Goal: Task Accomplishment & Management: Complete application form

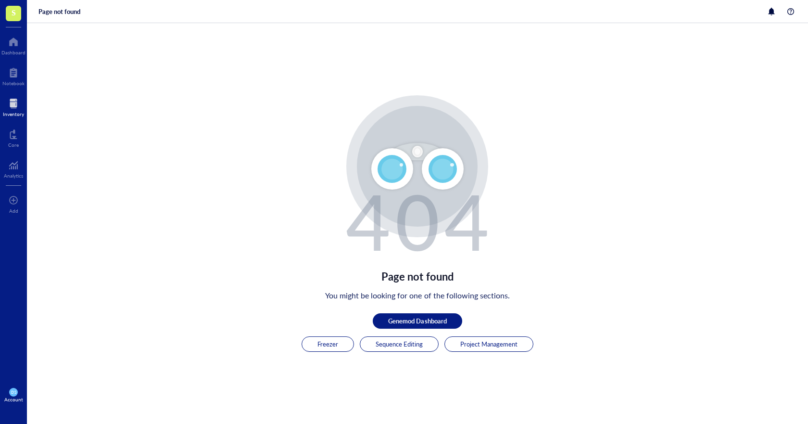
click at [12, 102] on div at bounding box center [13, 103] width 21 height 15
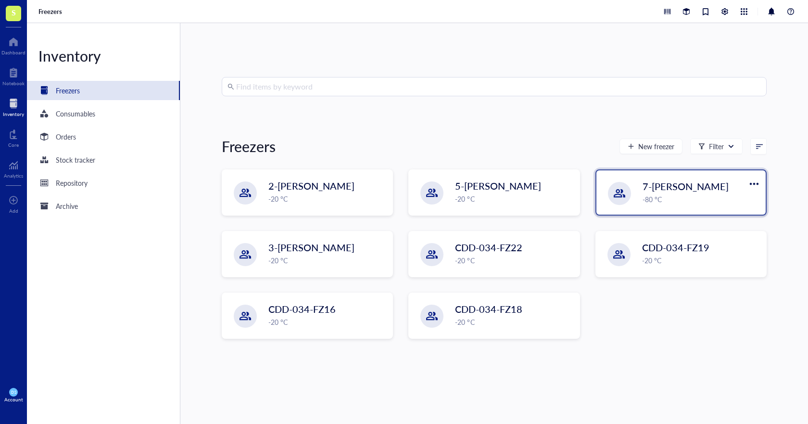
click at [639, 198] on div "7-[PERSON_NAME] -80 °C" at bounding box center [681, 192] width 169 height 44
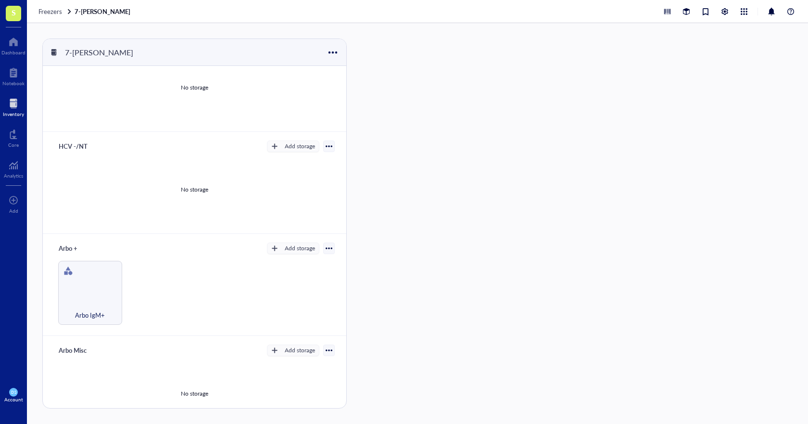
scroll to position [160, 0]
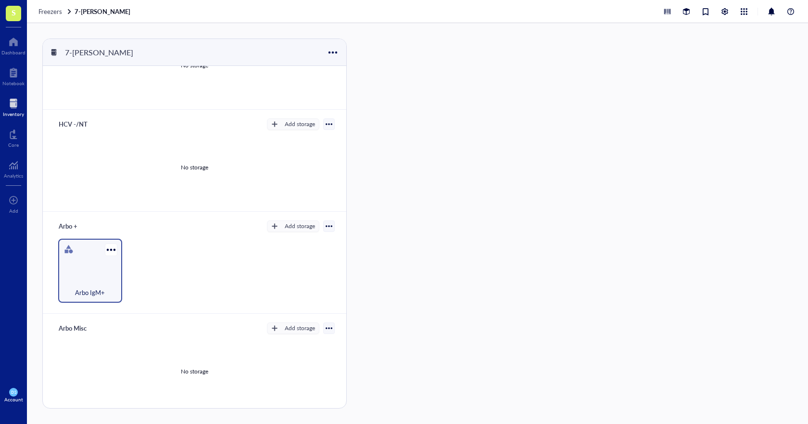
click at [94, 264] on div "Arbo IgM+" at bounding box center [90, 271] width 64 height 64
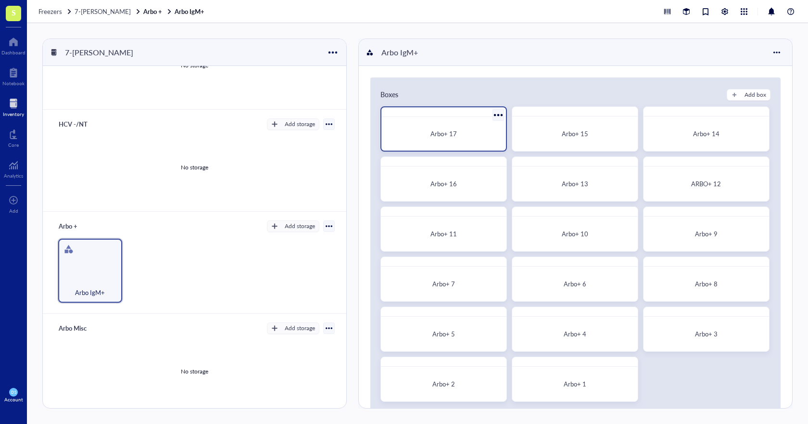
click at [428, 131] on div "Arbo+ 17" at bounding box center [443, 134] width 109 height 10
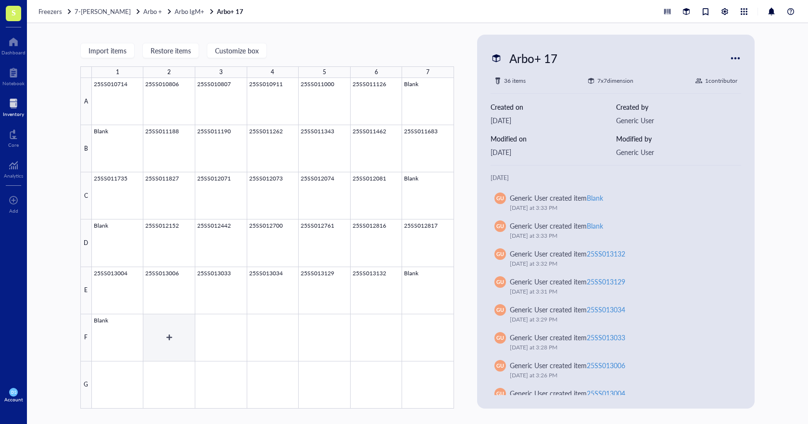
click at [169, 324] on div at bounding box center [273, 243] width 362 height 330
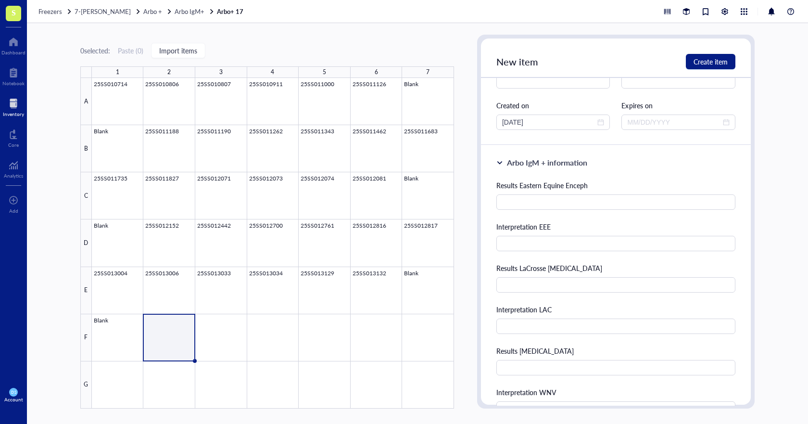
scroll to position [144, 0]
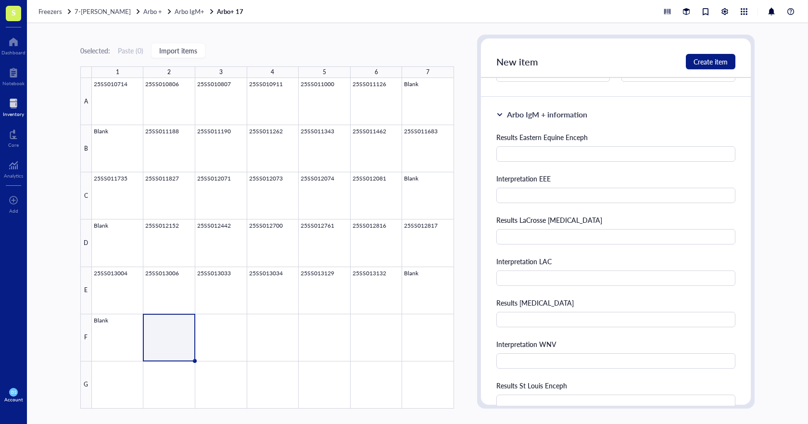
type input "25SS013466"
click at [524, 155] on input "text" at bounding box center [615, 153] width 239 height 15
type input "35"
click at [523, 195] on input "text" at bounding box center [615, 195] width 239 height 15
type input "Negative"
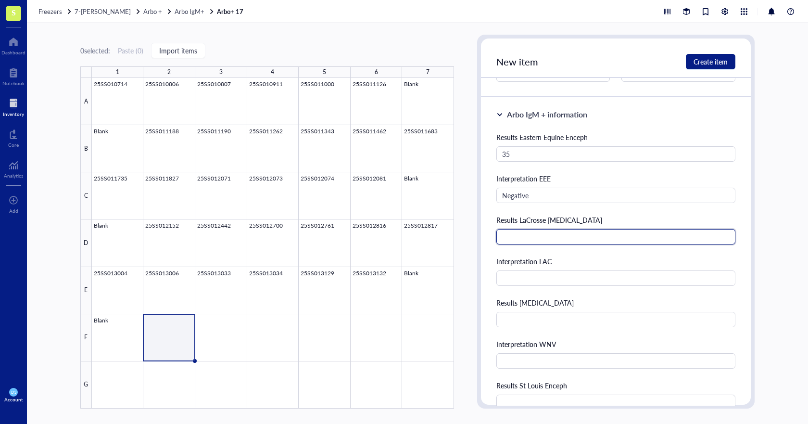
click at [534, 235] on input "text" at bounding box center [615, 236] width 239 height 15
type input "0.254"
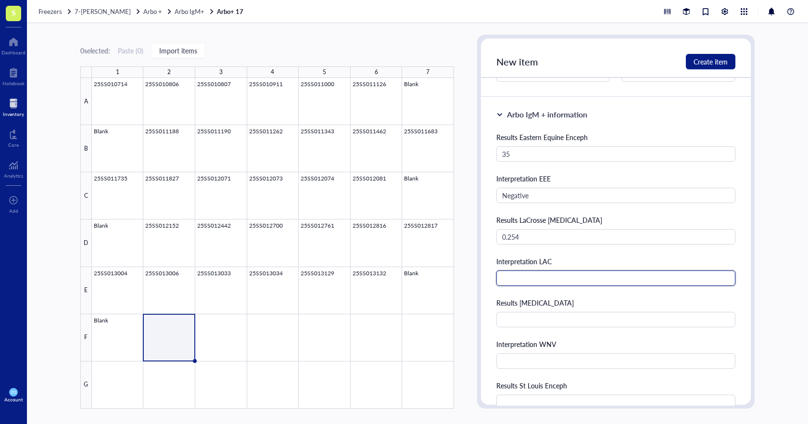
click at [585, 279] on input "text" at bounding box center [615, 277] width 239 height 15
type input "Negative"
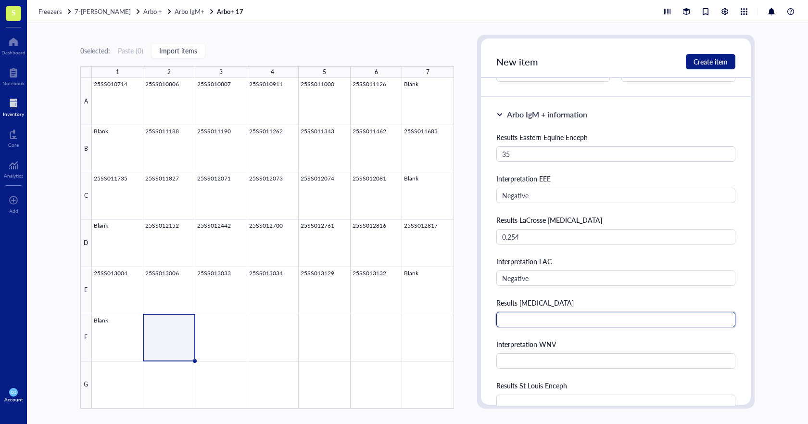
click at [514, 319] on input "text" at bounding box center [615, 319] width 239 height 15
type input "2734"
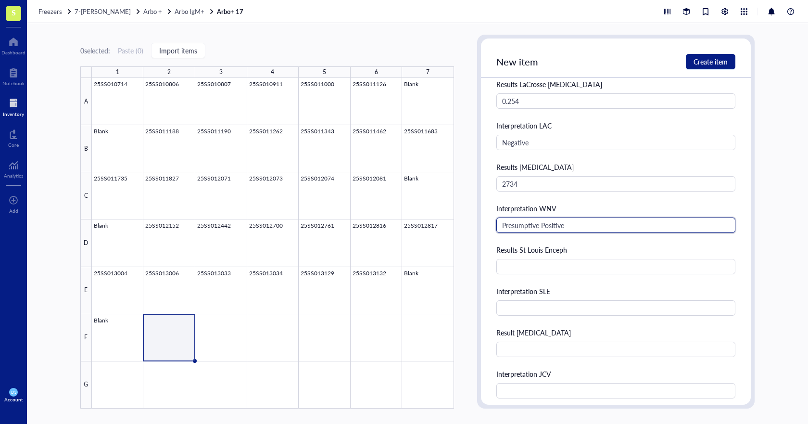
scroll to position [289, 0]
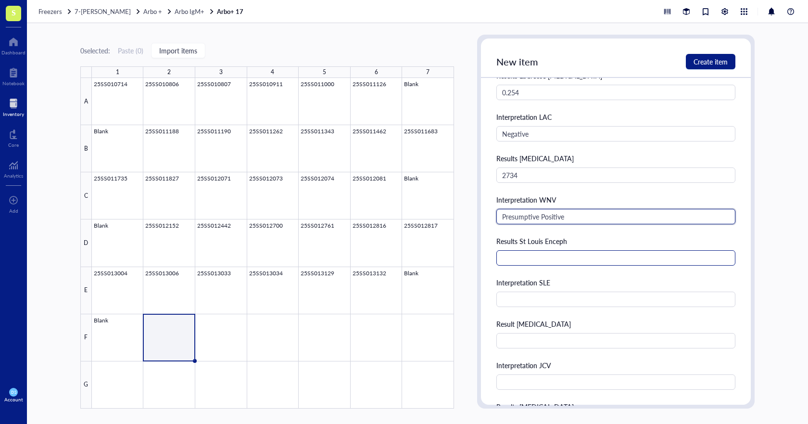
type input "Presumptive Positive"
click at [521, 260] on input "text" at bounding box center [615, 257] width 239 height 15
type input "31"
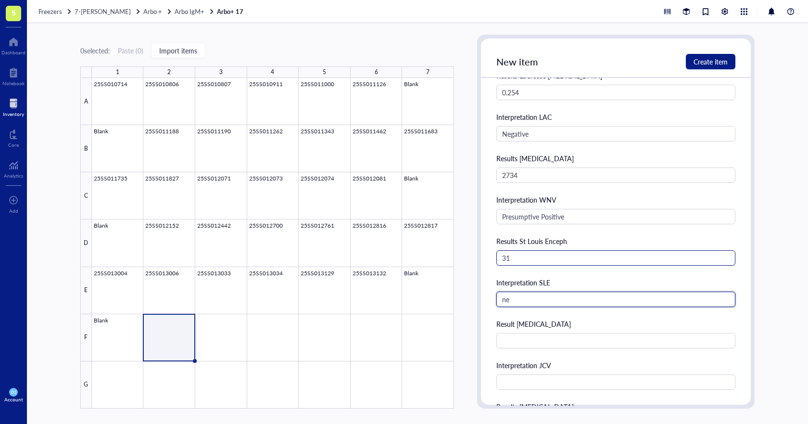
type input "n"
type input "b"
type input "Negative"
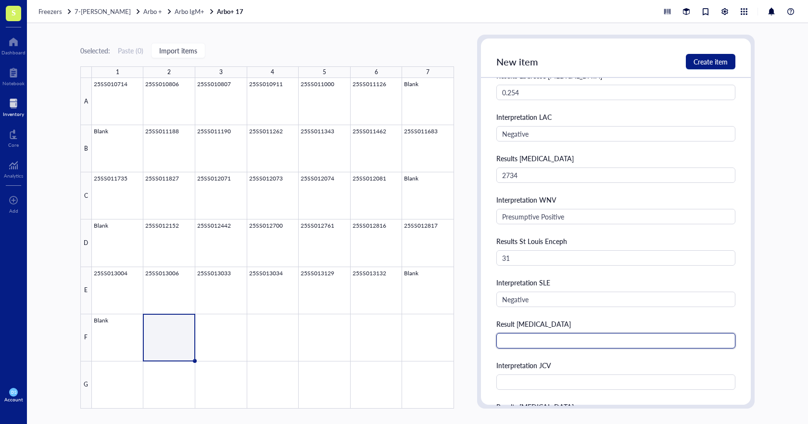
click at [544, 340] on input "text" at bounding box center [615, 340] width 239 height 15
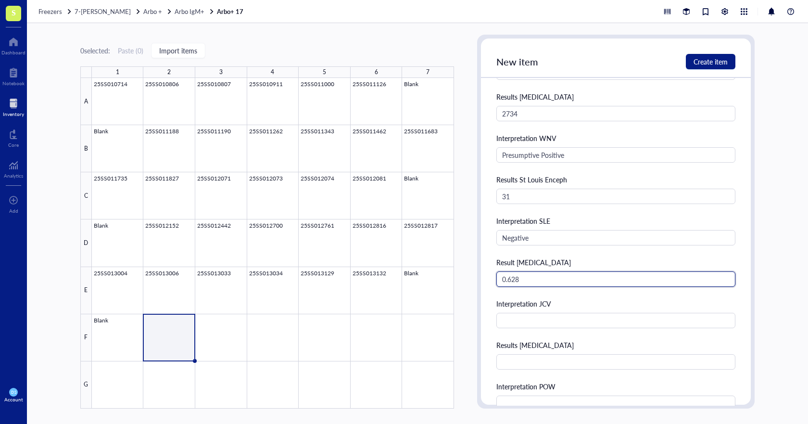
scroll to position [433, 0]
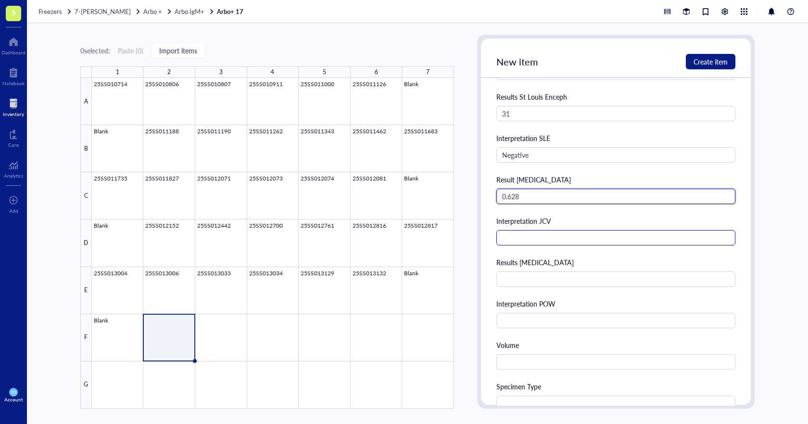
type input "0.628"
click at [547, 235] on input "text" at bounding box center [615, 237] width 239 height 15
type input "Negative"
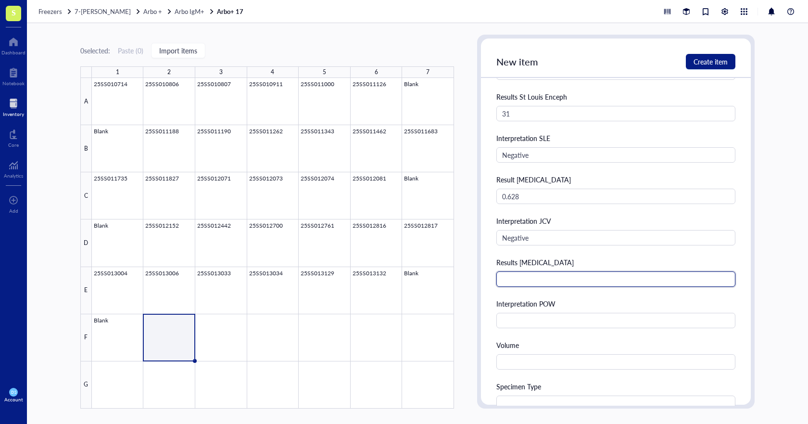
click at [525, 279] on input "text" at bounding box center [615, 278] width 239 height 15
type input "1.866"
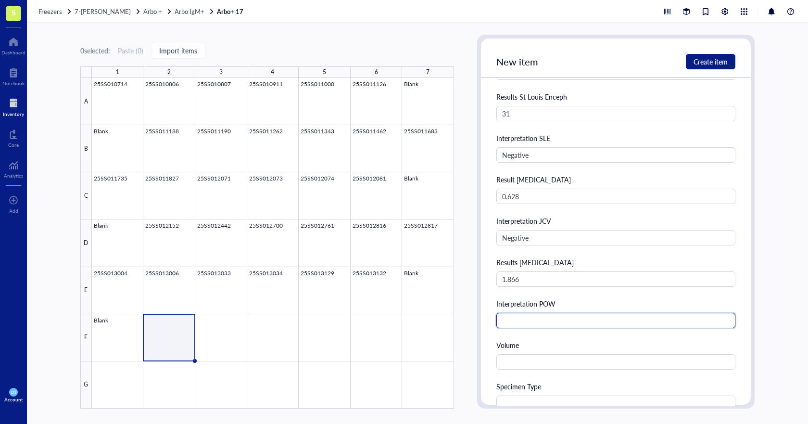
click at [522, 320] on input "text" at bounding box center [615, 320] width 239 height 15
type input "Negative"
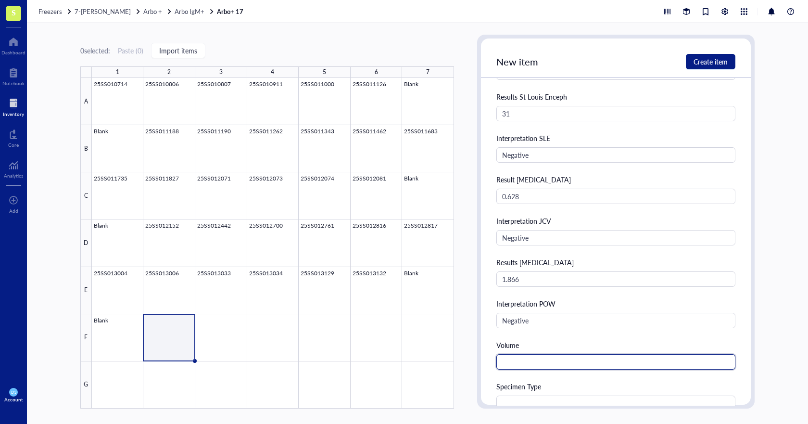
click at [520, 362] on input "text" at bounding box center [615, 361] width 239 height 15
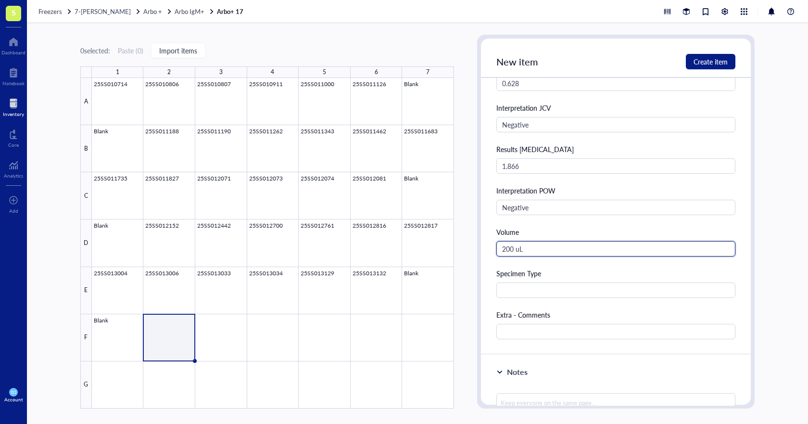
scroll to position [577, 0]
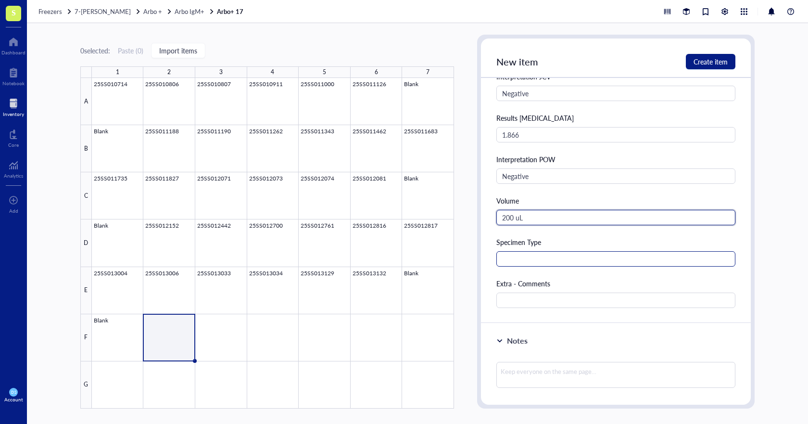
type input "200 uL"
click at [516, 263] on input "text" at bounding box center [615, 258] width 239 height 15
type input "CSF"
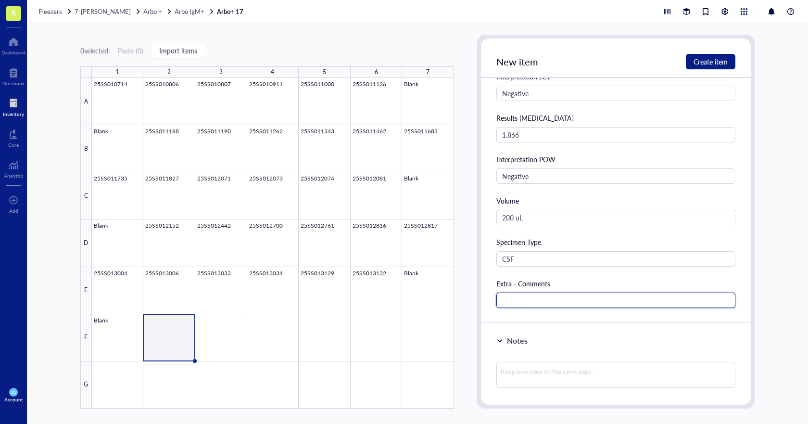
click at [567, 299] on input "text" at bounding box center [615, 299] width 239 height 15
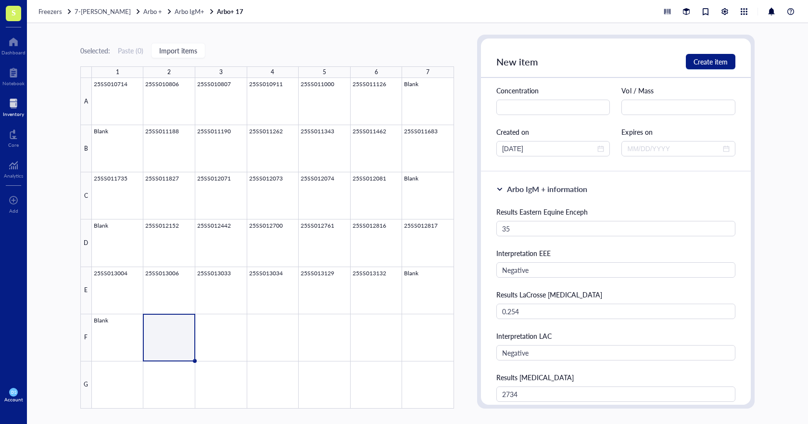
scroll to position [0, 0]
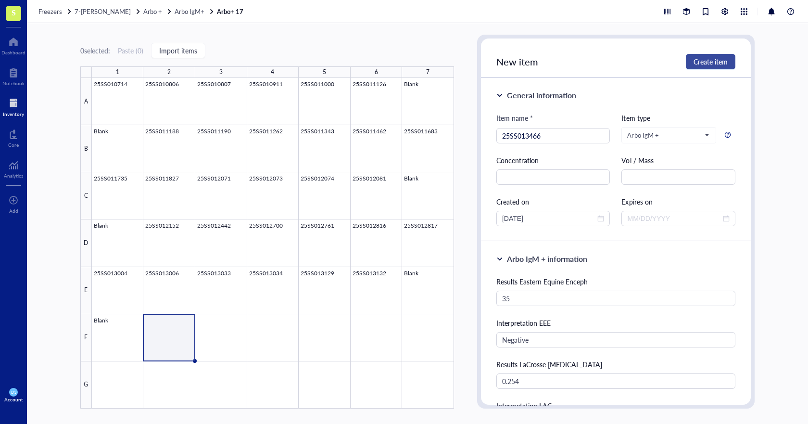
click at [716, 59] on span "Create item" at bounding box center [711, 62] width 34 height 8
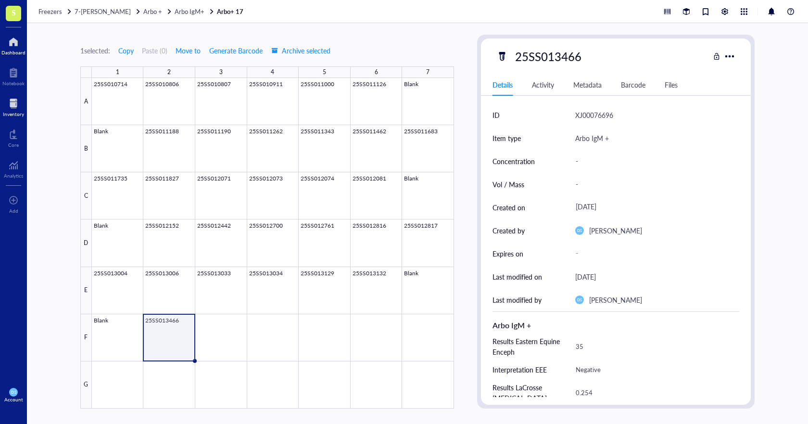
click at [11, 44] on div at bounding box center [13, 41] width 24 height 15
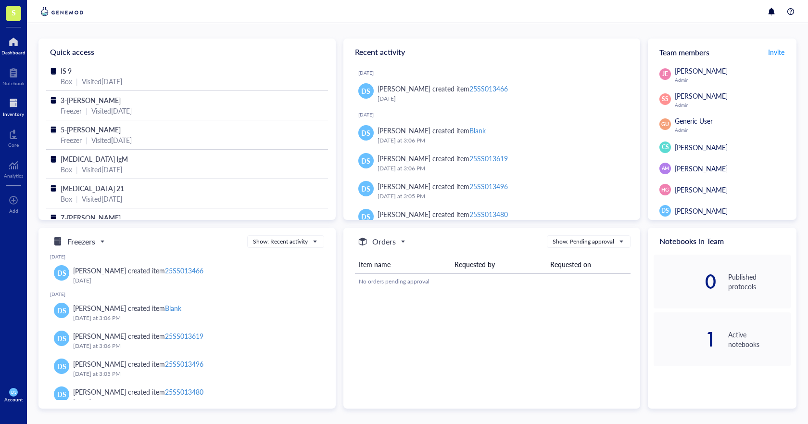
click at [13, 110] on div at bounding box center [13, 103] width 21 height 15
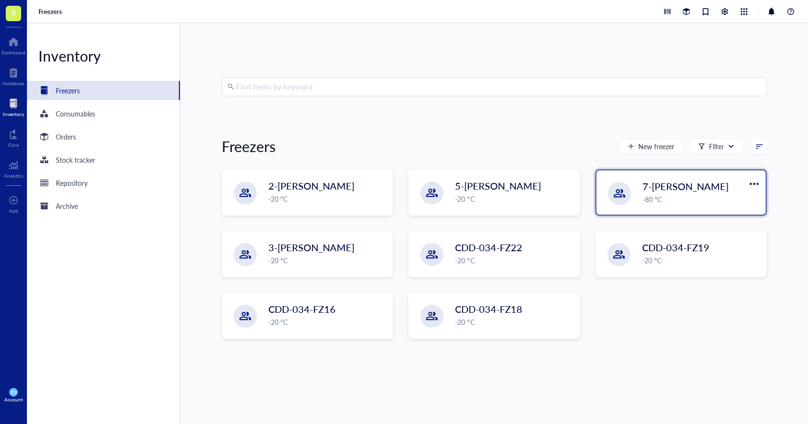
click at [651, 207] on div "7-[PERSON_NAME] -80 °C" at bounding box center [681, 192] width 169 height 44
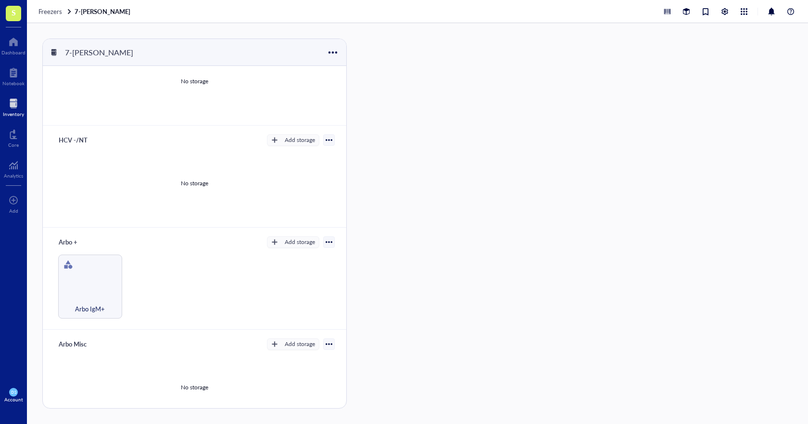
scroll to position [160, 0]
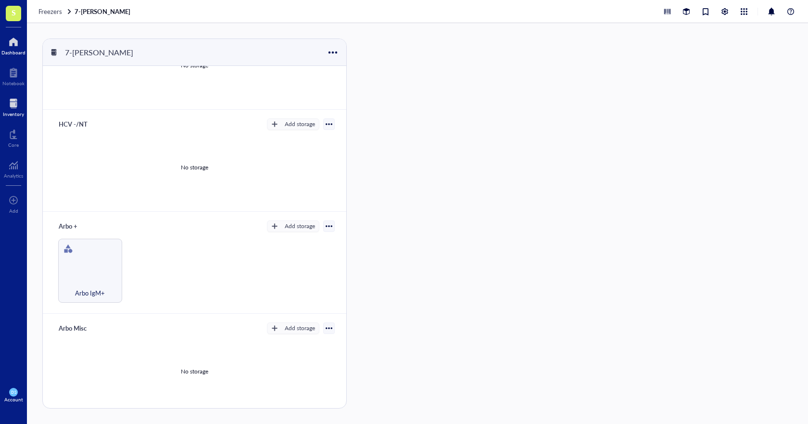
click at [12, 46] on div at bounding box center [13, 41] width 24 height 15
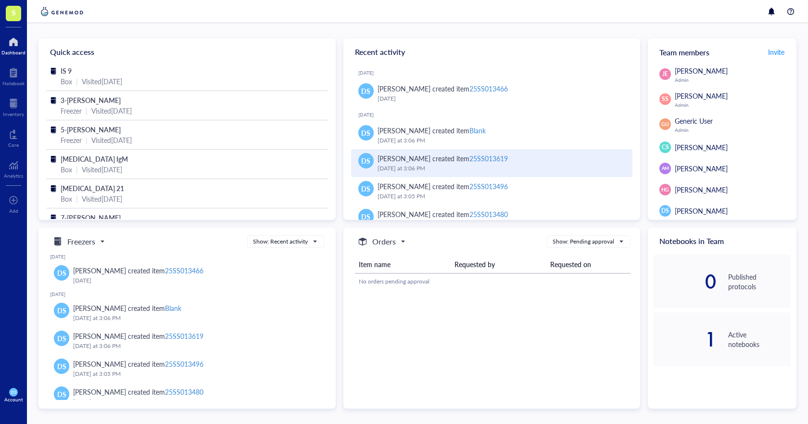
scroll to position [48, 0]
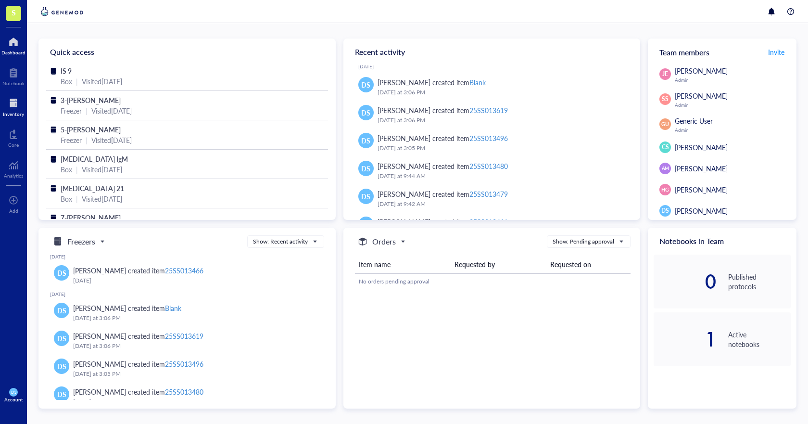
click at [13, 102] on div at bounding box center [13, 103] width 21 height 15
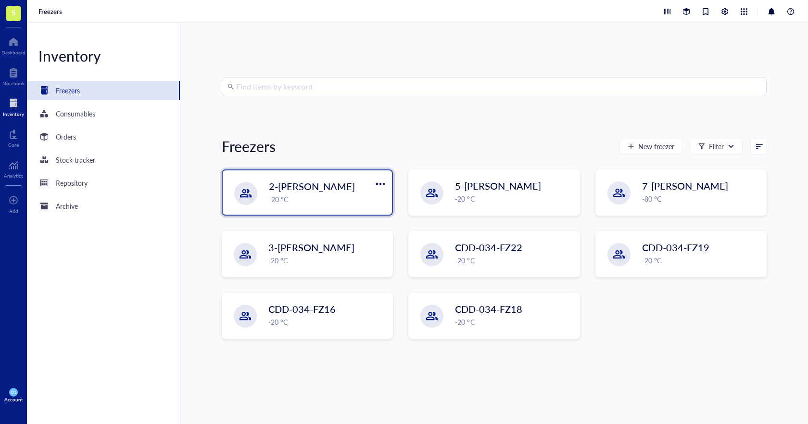
click at [304, 191] on span "2-[PERSON_NAME]" at bounding box center [312, 185] width 86 height 13
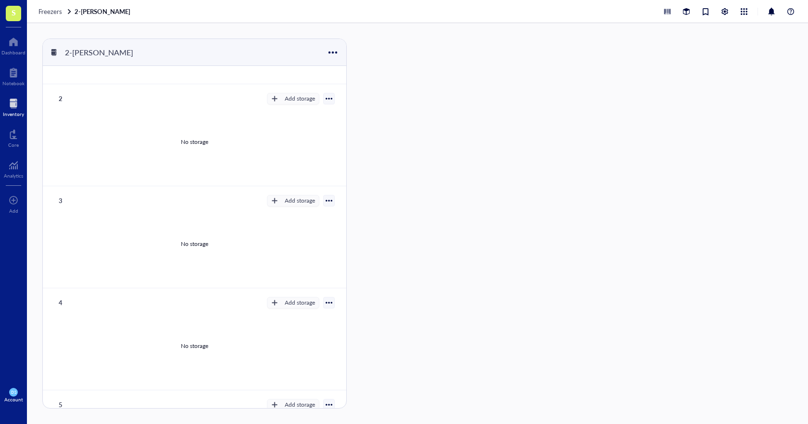
scroll to position [160, 0]
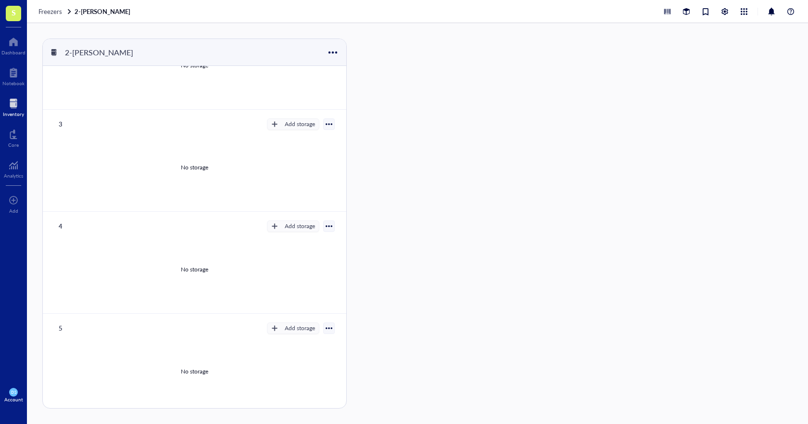
click at [11, 101] on div at bounding box center [13, 103] width 21 height 15
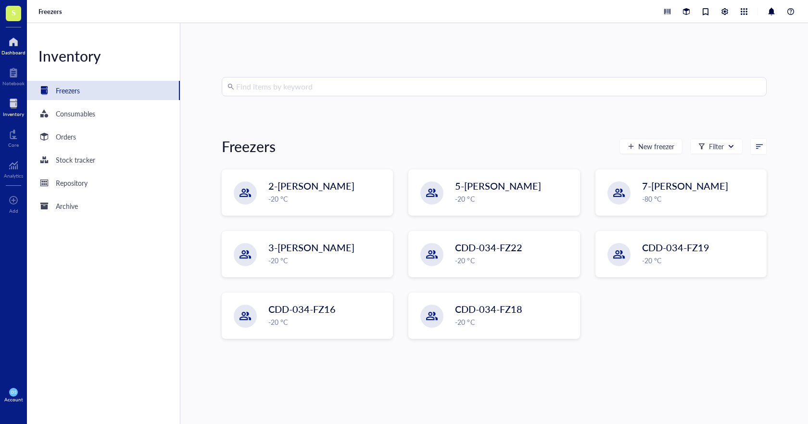
click at [10, 43] on div at bounding box center [13, 41] width 24 height 15
